Goal: Task Accomplishment & Management: Use online tool/utility

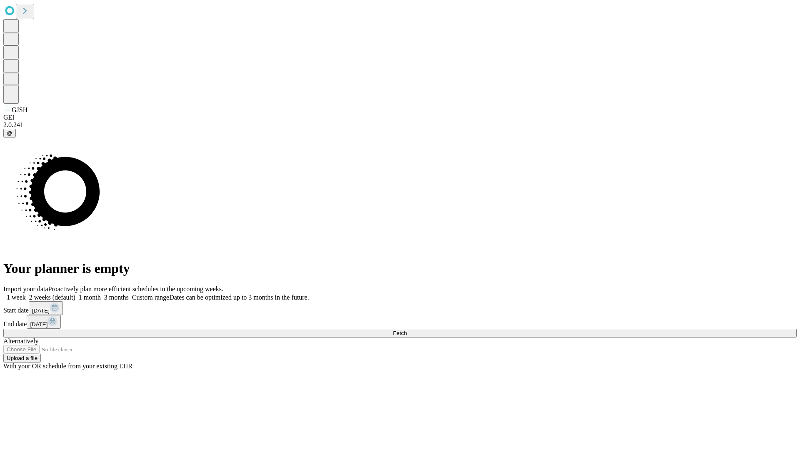
click at [407, 330] on span "Fetch" at bounding box center [400, 333] width 14 height 6
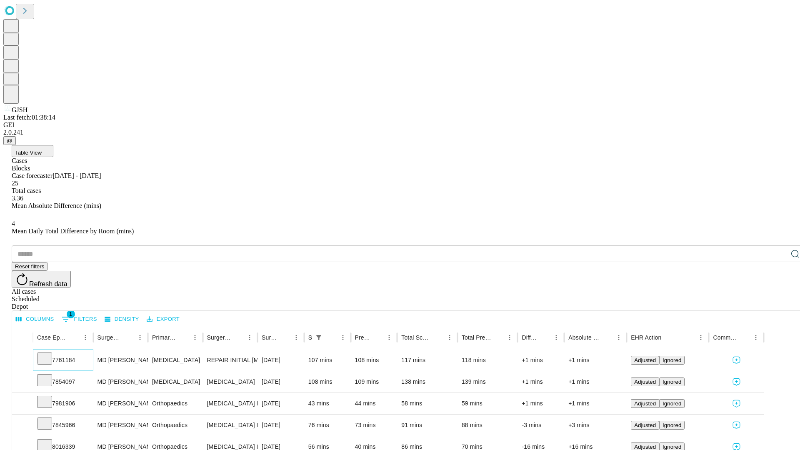
click at [49, 354] on icon at bounding box center [44, 358] width 8 height 8
